Goal: Task Accomplishment & Management: Use online tool/utility

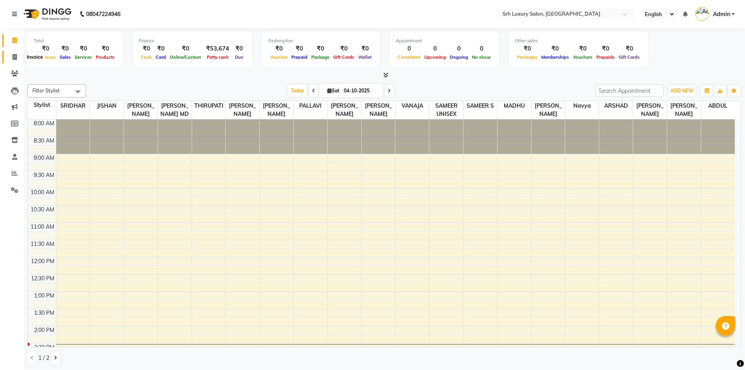
click at [15, 55] on icon at bounding box center [15, 57] width 4 height 6
select select "service"
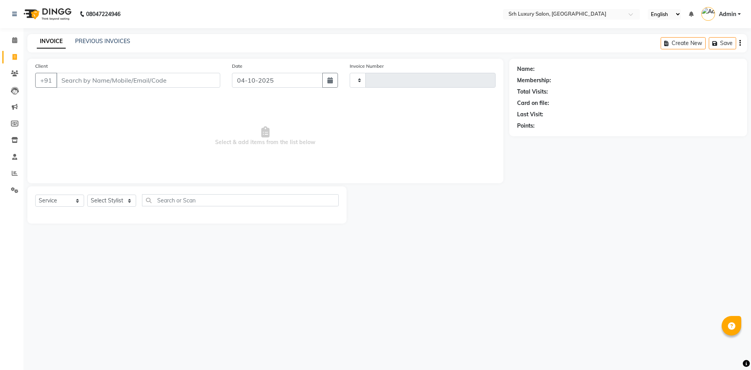
type input "0821"
select select "4389"
select select "membership"
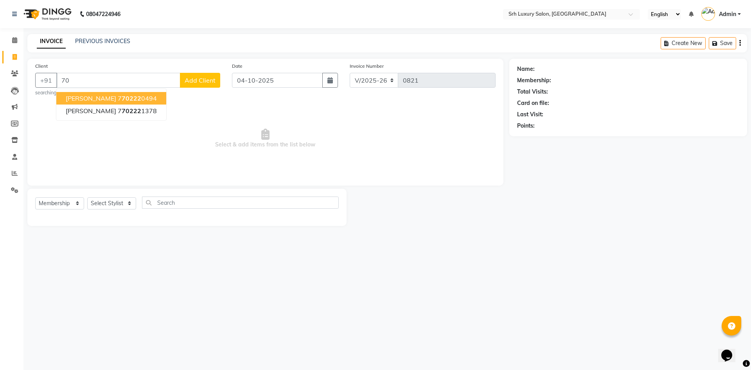
type input "7"
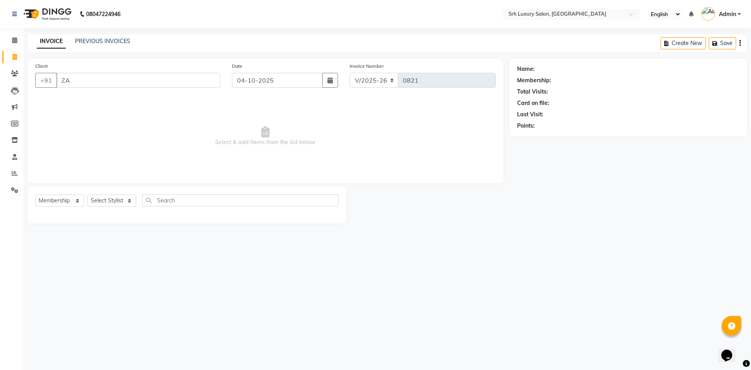
type input "Z"
